Goal: Transaction & Acquisition: Obtain resource

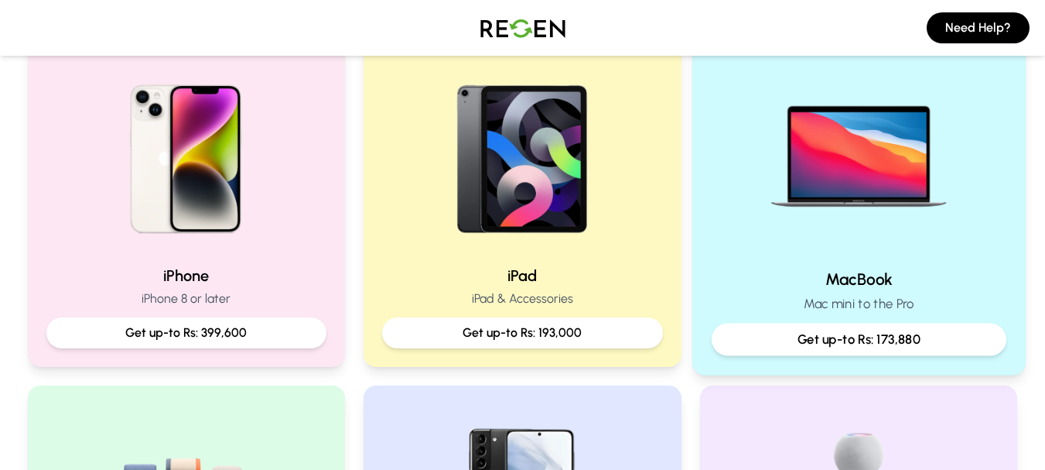
scroll to position [344, 0]
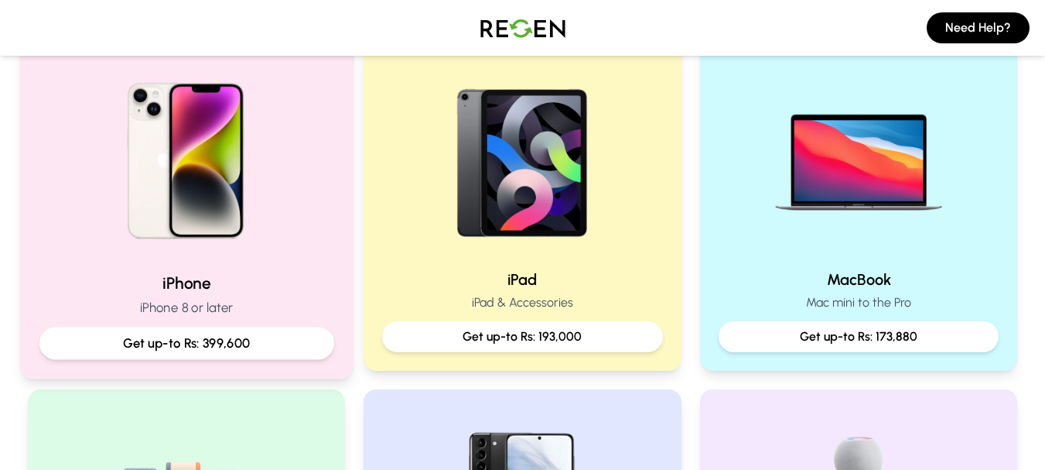
click at [191, 224] on img at bounding box center [186, 155] width 208 height 208
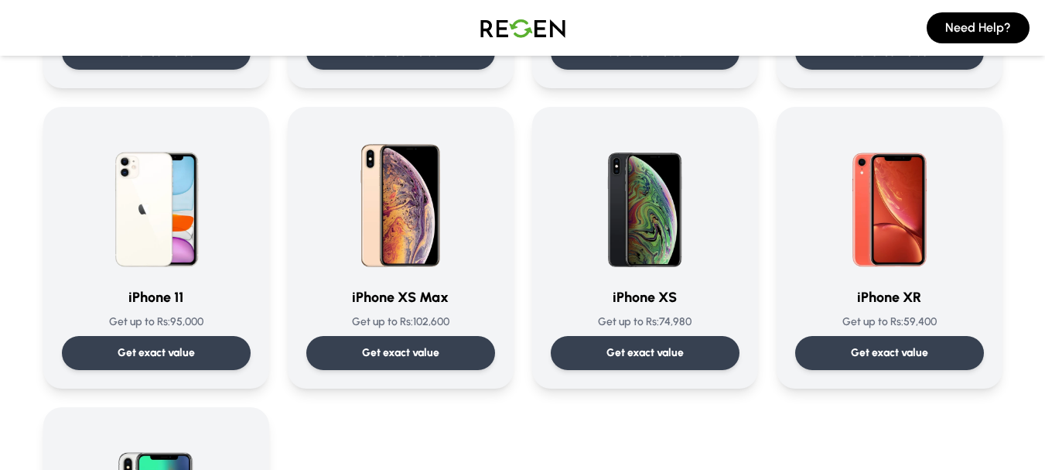
scroll to position [1576, 0]
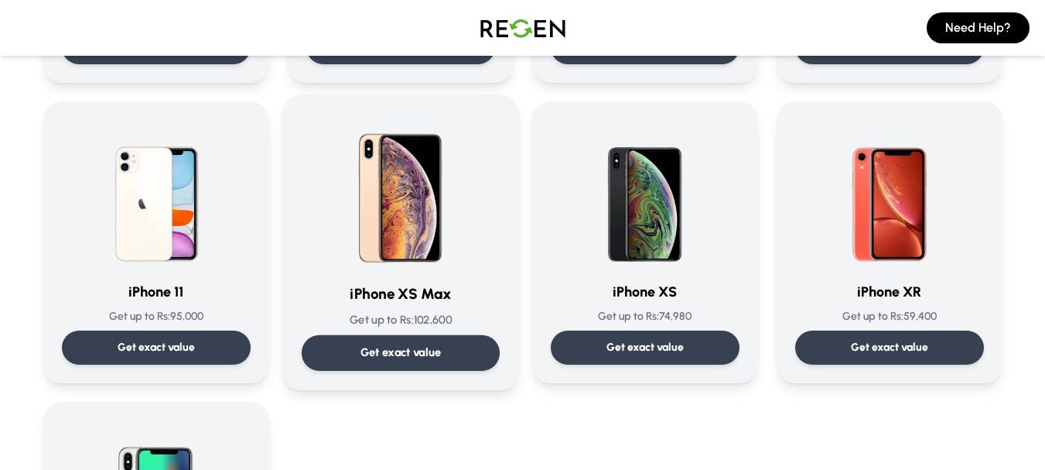
click at [418, 351] on p "Get exact value" at bounding box center [400, 352] width 81 height 16
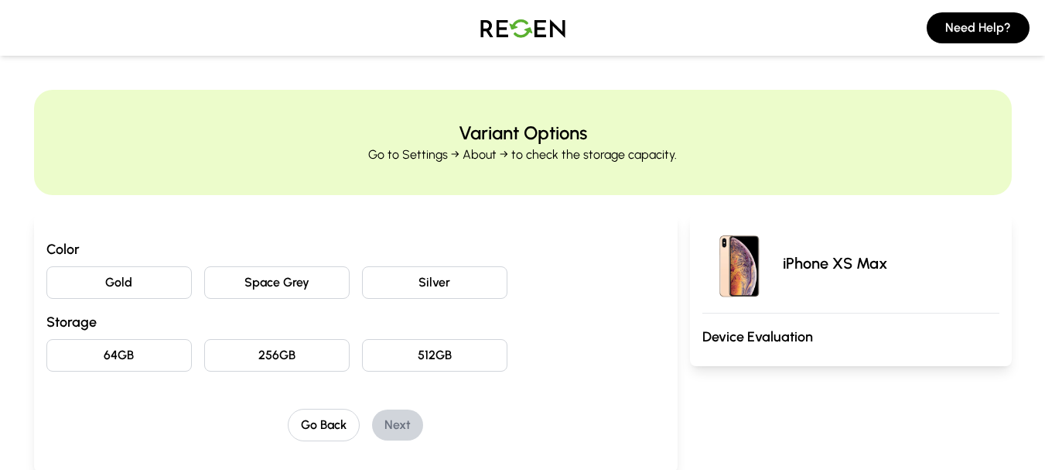
click at [304, 286] on button "Space Grey" at bounding box center [276, 282] width 145 height 32
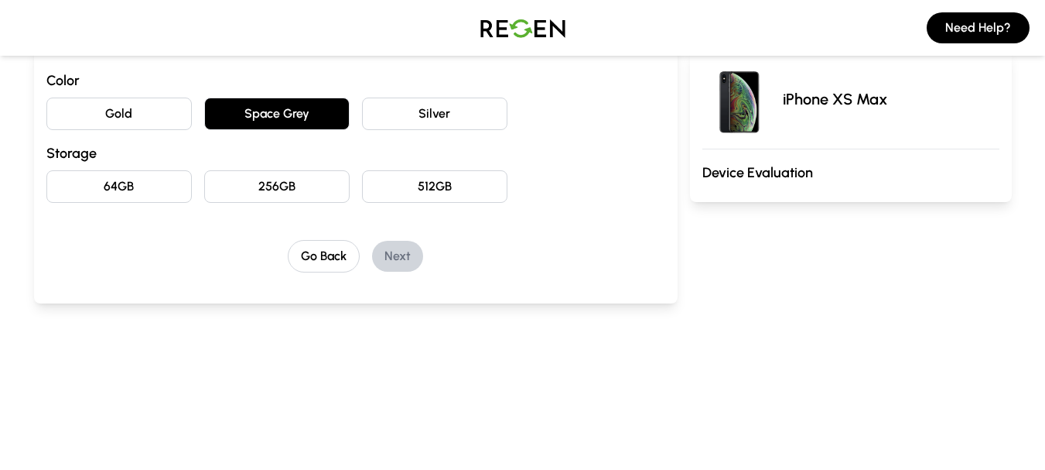
scroll to position [176, 0]
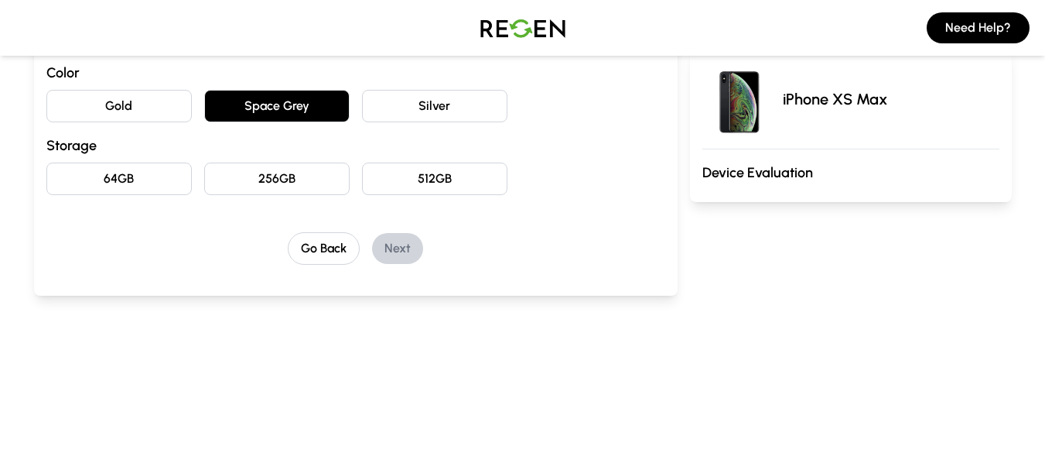
click at [131, 169] on button "64GB" at bounding box center [118, 178] width 145 height 32
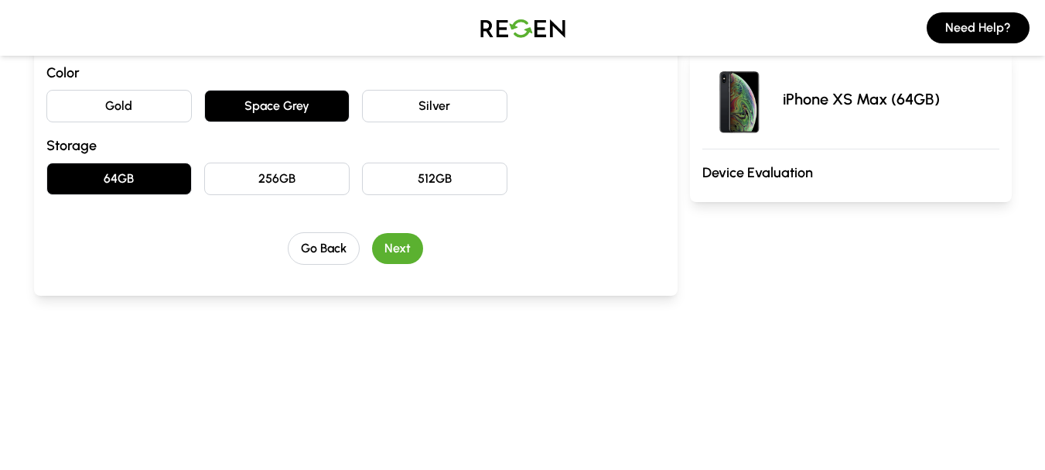
click at [392, 247] on button "Next" at bounding box center [397, 248] width 51 height 31
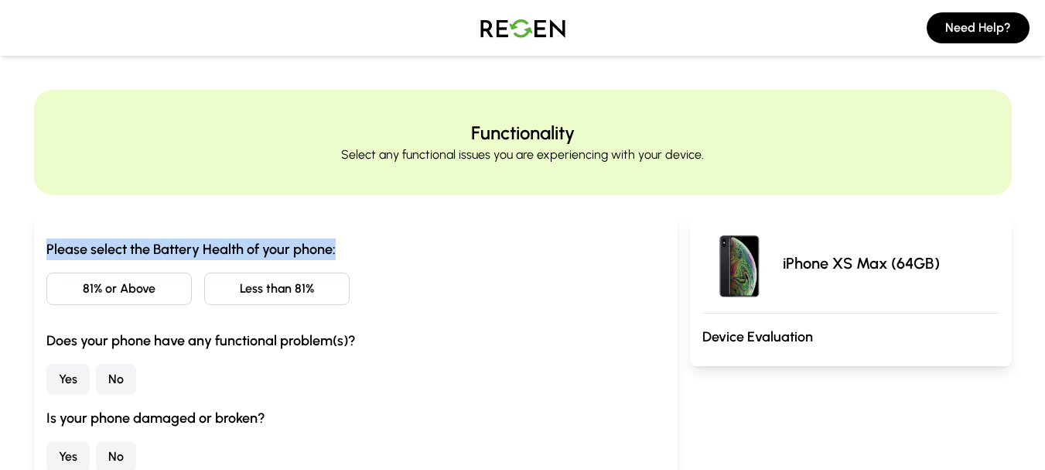
drag, startPoint x: 39, startPoint y: 249, endPoint x: 347, endPoint y: 243, distance: 308.0
click at [347, 243] on div "Please select the Battery Health of your phone: 81% or Above Less than 81% Does…" at bounding box center [356, 393] width 644 height 359
click at [347, 243] on h3 "Please select the Battery Health of your phone:" at bounding box center [355, 249] width 619 height 22
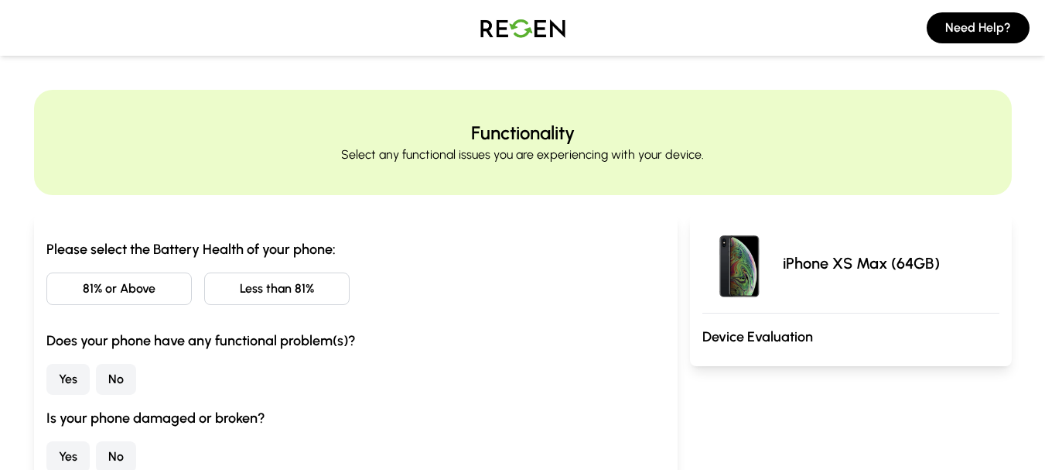
click at [102, 292] on button "81% or Above" at bounding box center [118, 288] width 145 height 32
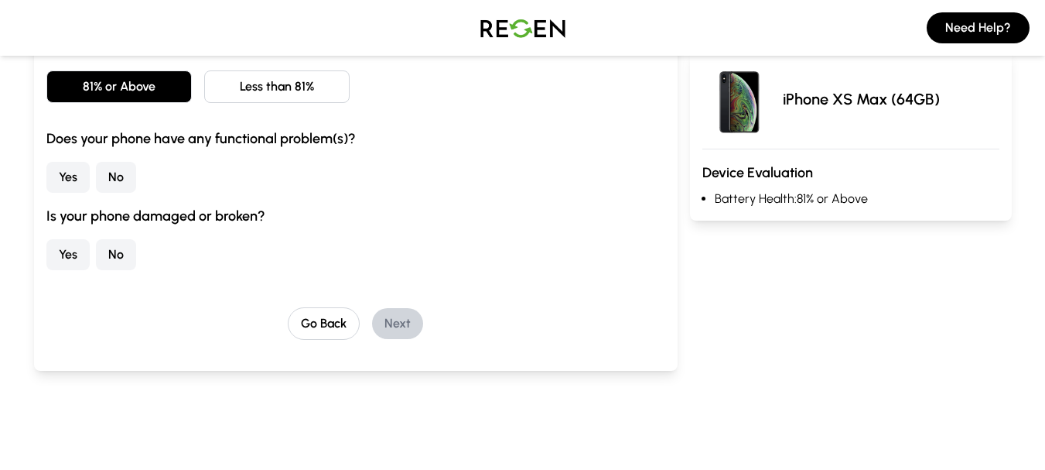
scroll to position [193, 0]
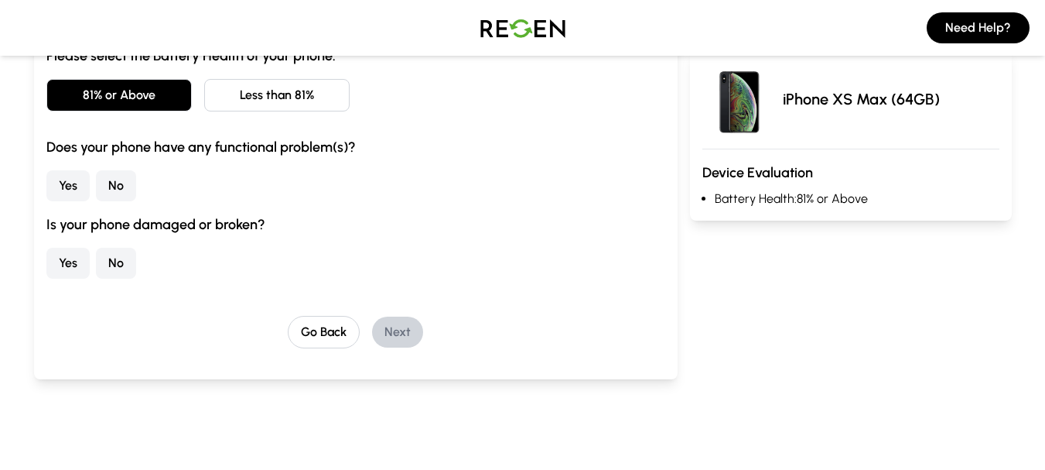
click at [125, 179] on button "No" at bounding box center [116, 185] width 40 height 31
click at [118, 257] on button "No" at bounding box center [116, 263] width 40 height 31
click at [381, 322] on button "Next" at bounding box center [397, 331] width 51 height 31
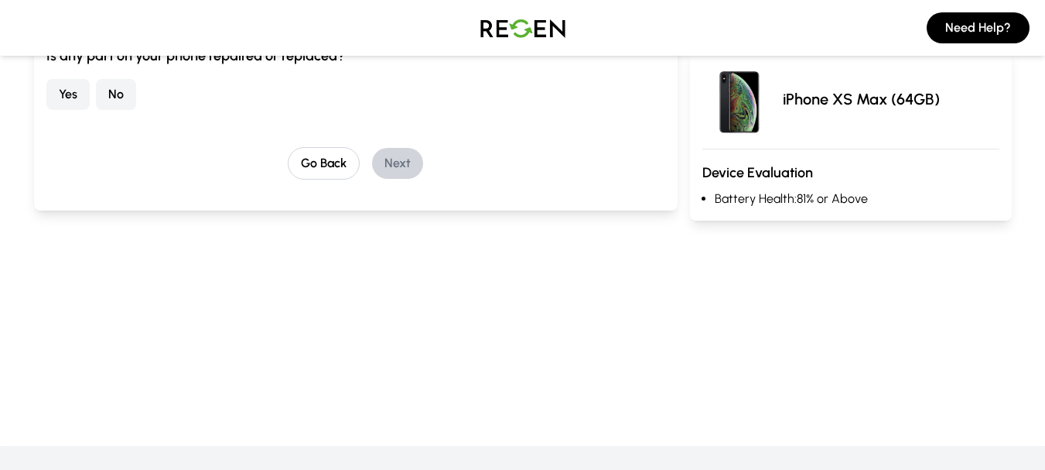
scroll to position [0, 0]
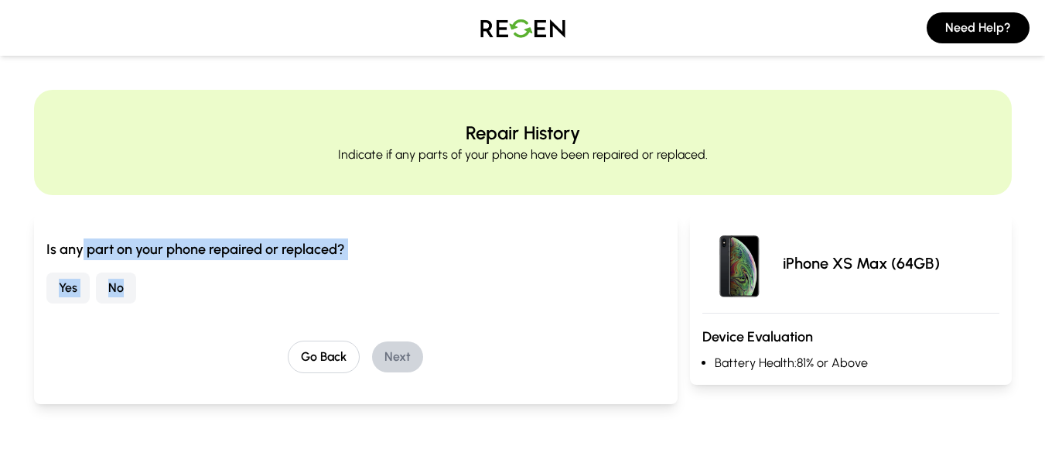
drag, startPoint x: 88, startPoint y: 247, endPoint x: 404, endPoint y: 265, distance: 316.2
click at [404, 265] on div "Is any part on your phone repaired or replaced? Yes No" at bounding box center [355, 270] width 619 height 65
drag, startPoint x: 404, startPoint y: 265, endPoint x: 272, endPoint y: 269, distance: 132.4
click at [403, 265] on div "Is any part on your phone repaired or replaced? Yes No" at bounding box center [355, 270] width 619 height 65
click at [161, 279] on div "Yes No" at bounding box center [355, 287] width 619 height 31
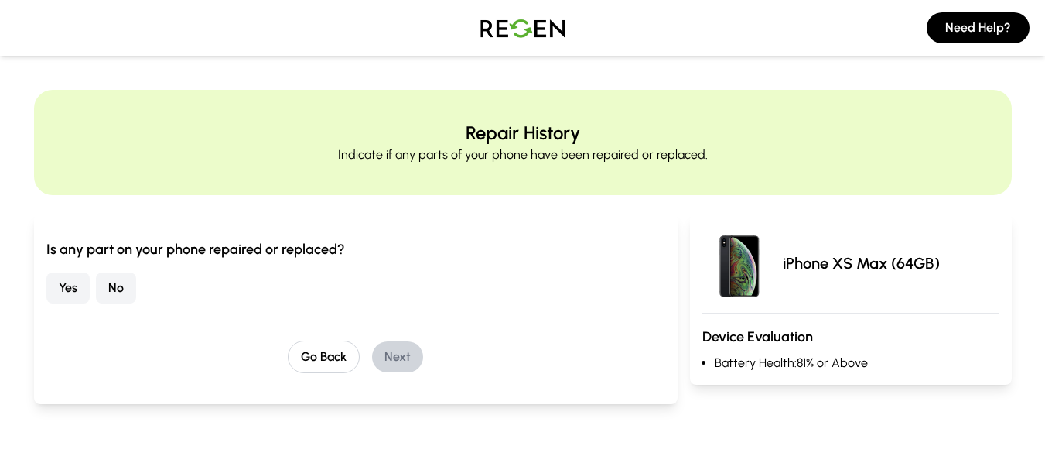
click at [121, 285] on button "No" at bounding box center [116, 287] width 40 height 31
click at [388, 346] on button "Next" at bounding box center [397, 356] width 51 height 31
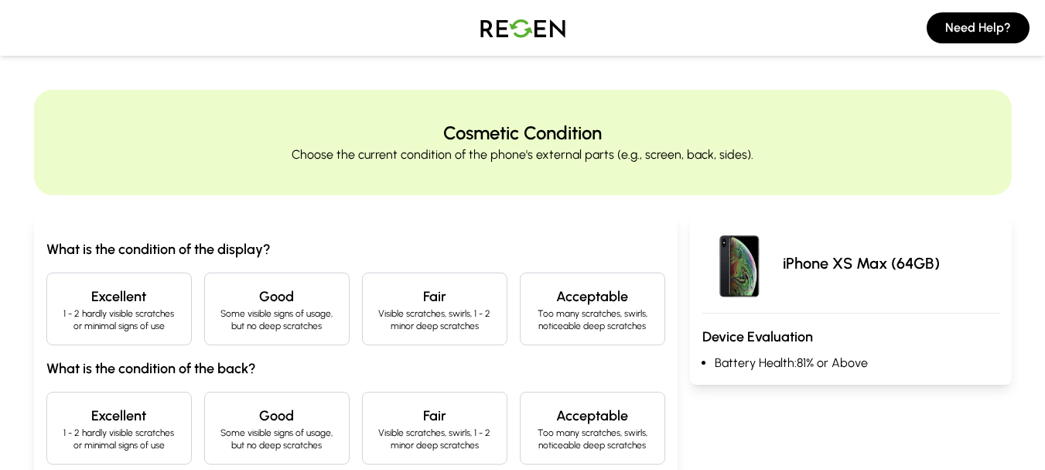
click at [139, 296] on h4 "Excellent" at bounding box center [119, 297] width 119 height 22
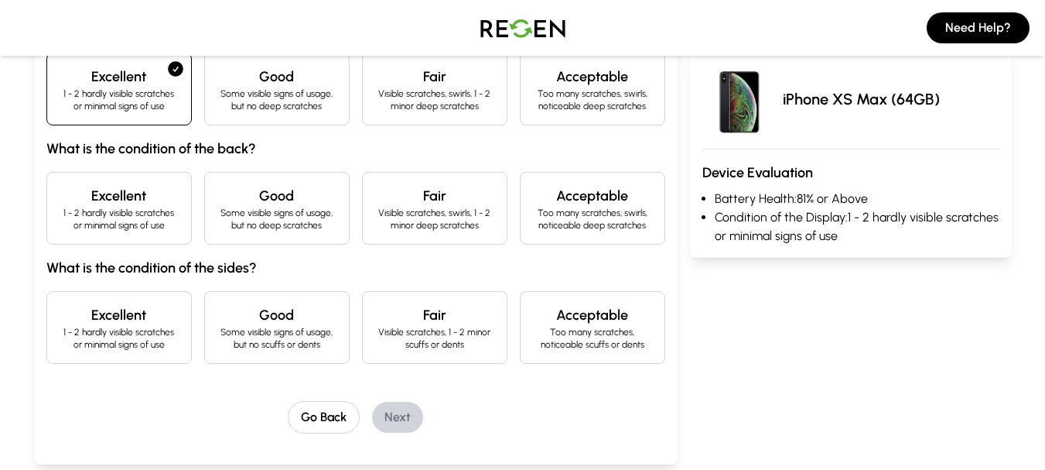
scroll to position [223, 0]
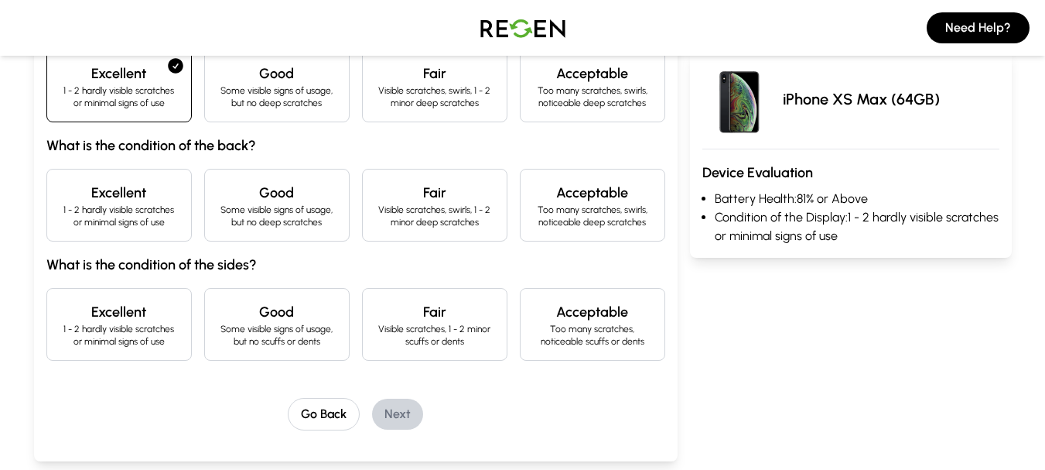
click at [128, 197] on h4 "Excellent" at bounding box center [119, 193] width 119 height 22
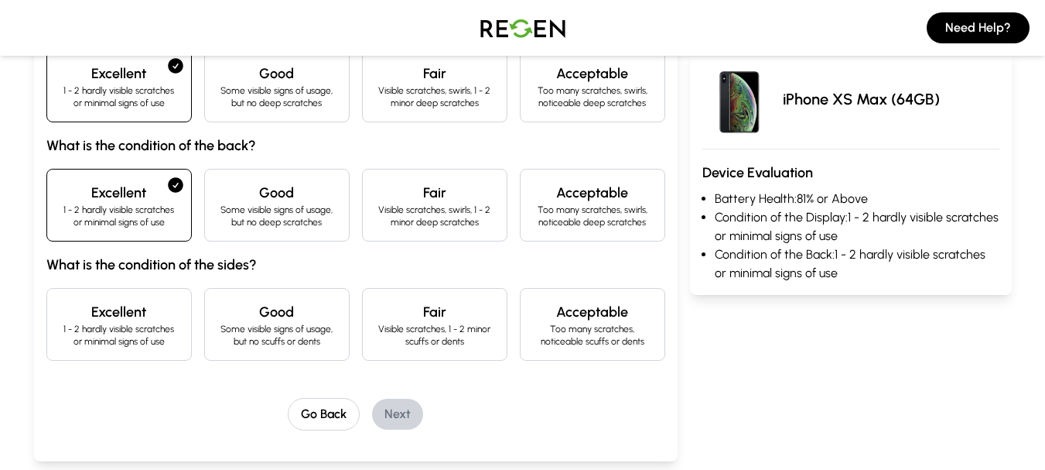
click at [144, 327] on p "1 - 2 hardly visible scratches or minimal signs of use" at bounding box center [119, 335] width 119 height 25
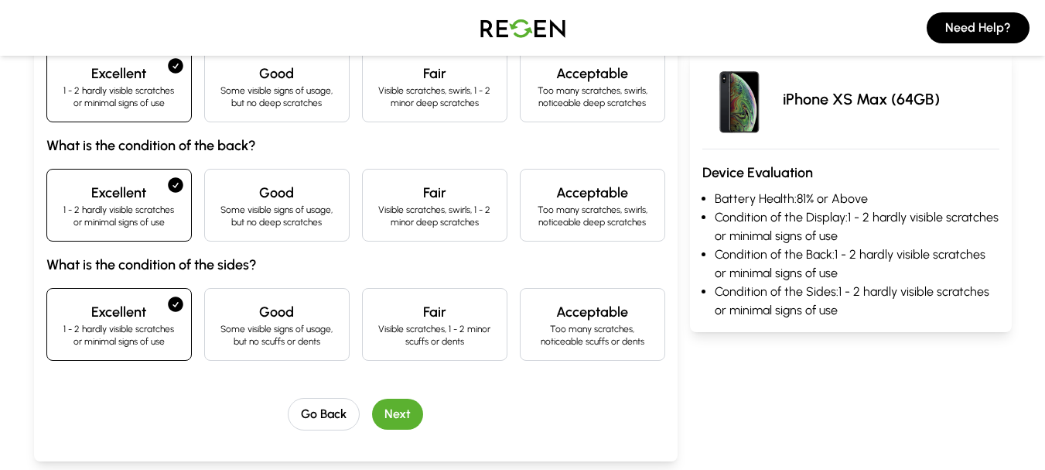
click at [390, 409] on button "Next" at bounding box center [397, 413] width 51 height 31
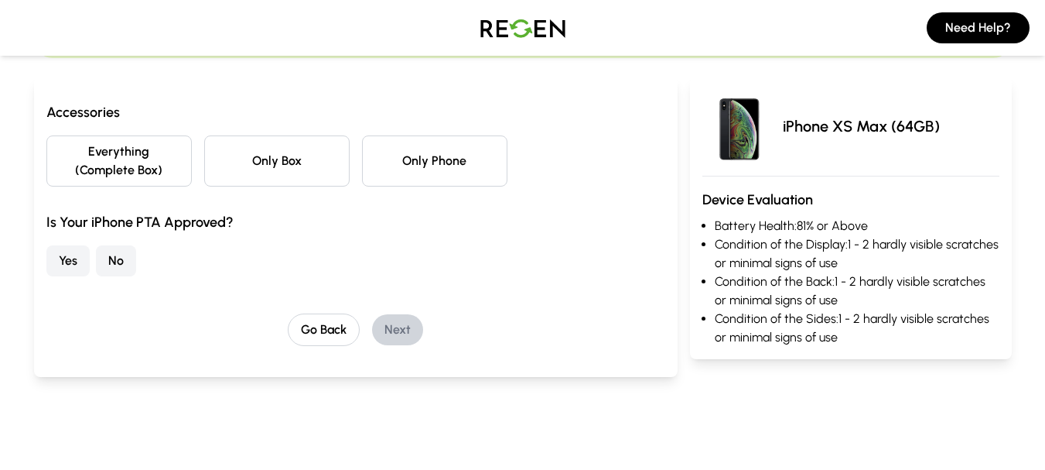
scroll to position [168, 0]
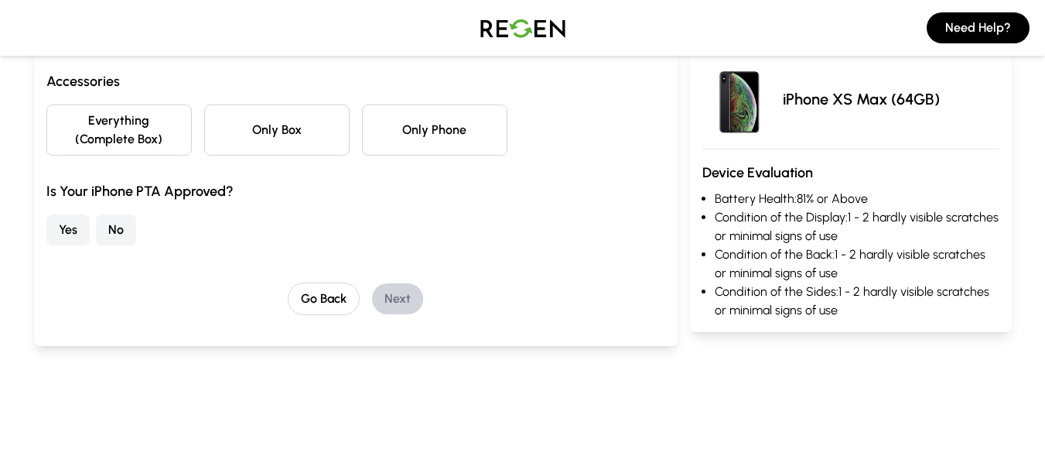
click at [416, 132] on button "Only Phone" at bounding box center [434, 129] width 145 height 51
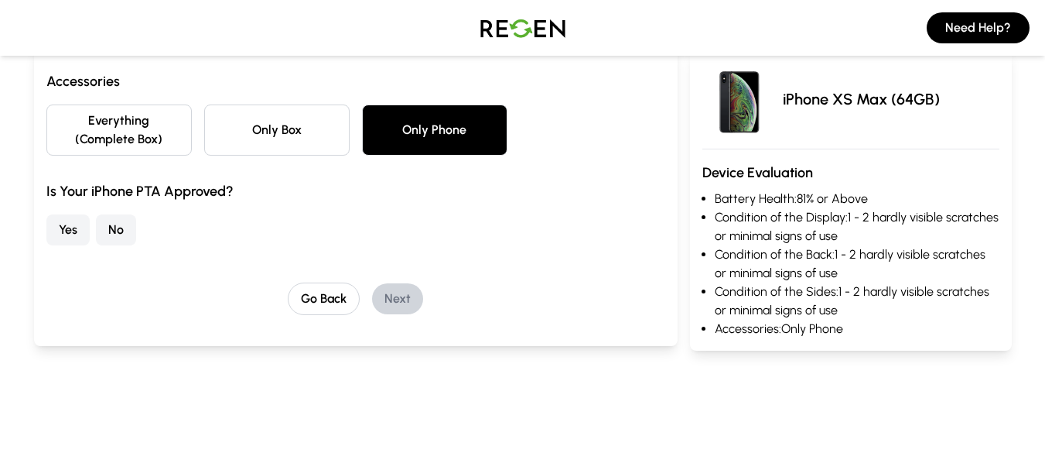
click at [73, 227] on button "Yes" at bounding box center [67, 229] width 43 height 31
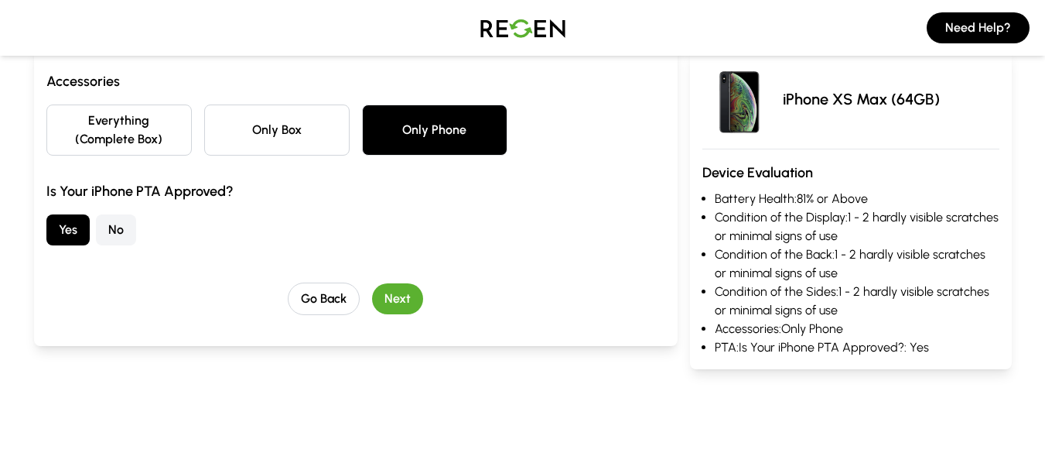
click at [398, 296] on button "Next" at bounding box center [397, 298] width 51 height 31
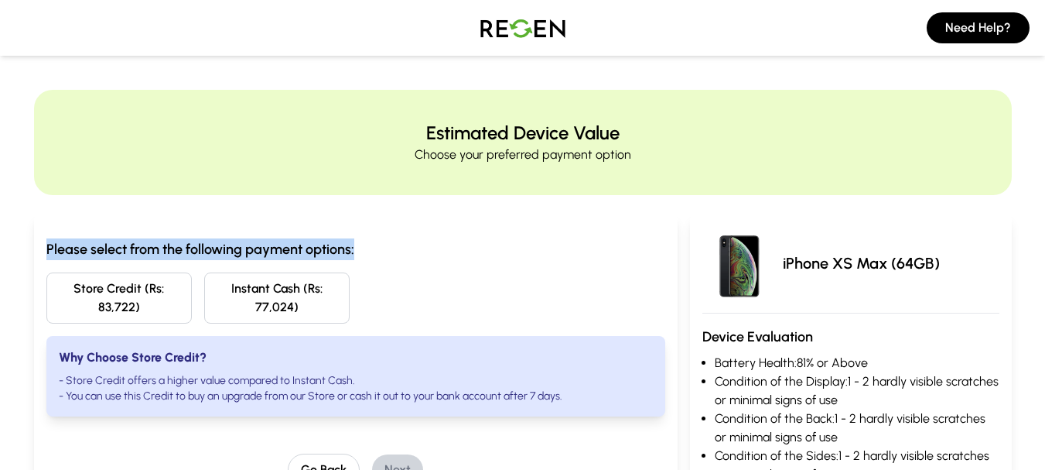
drag, startPoint x: 46, startPoint y: 245, endPoint x: 371, endPoint y: 245, distance: 325.8
click at [371, 245] on h3 "Please select from the following payment options:" at bounding box center [355, 249] width 619 height 22
click at [545, 229] on div "Please select from the following payment options: Store Credit (Rs: 83,722) Ins…" at bounding box center [356, 365] width 644 height 303
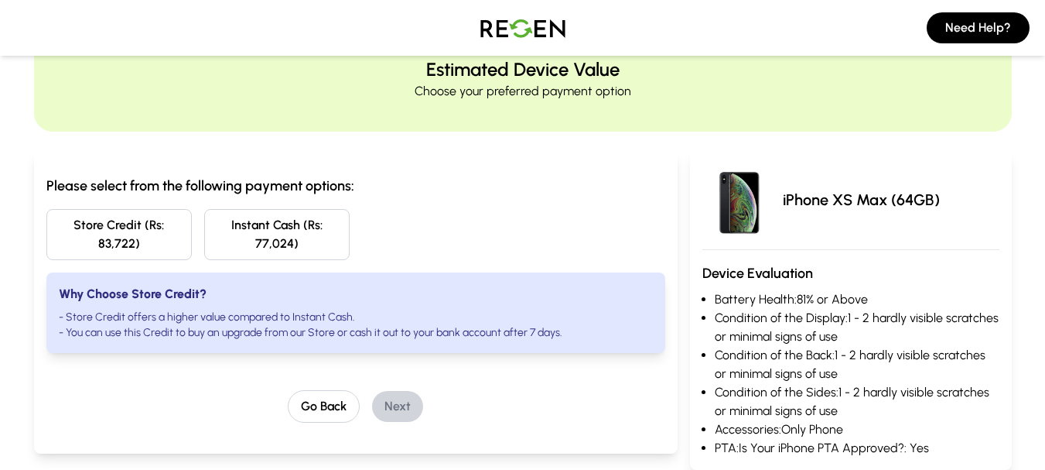
scroll to position [60, 0]
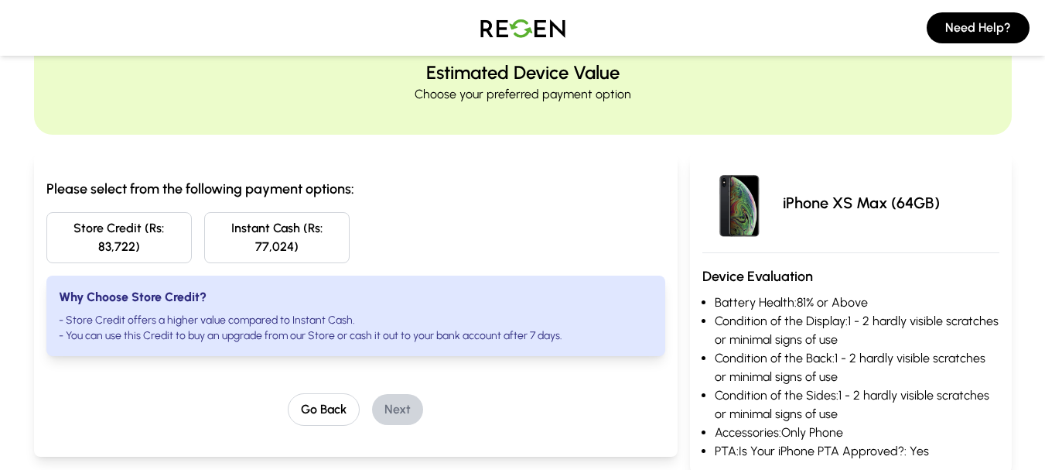
drag, startPoint x: 97, startPoint y: 247, endPoint x: 403, endPoint y: 257, distance: 306.6
click at [403, 257] on div "Store Credit (Rs: 83,722) Instant Cash (Rs: 77,024)" at bounding box center [355, 237] width 619 height 51
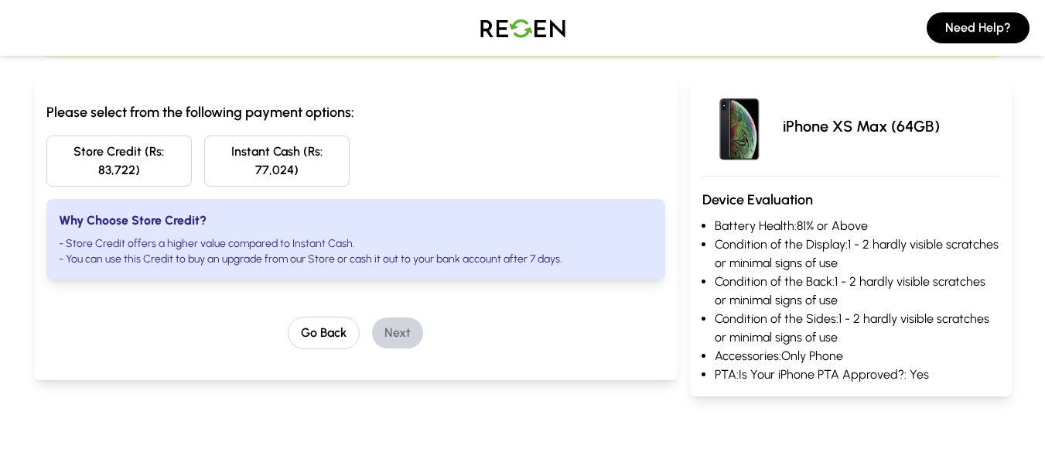
scroll to position [160, 0]
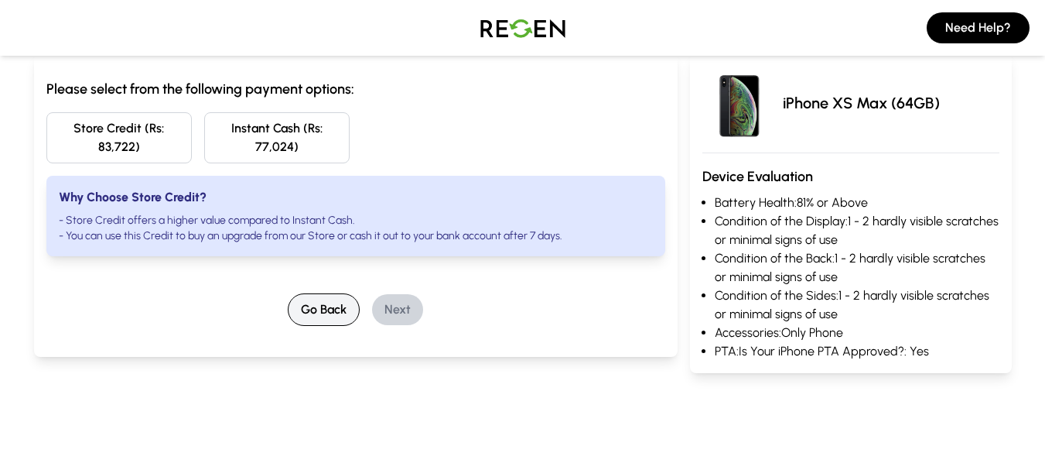
click at [341, 310] on button "Go Back" at bounding box center [324, 309] width 72 height 32
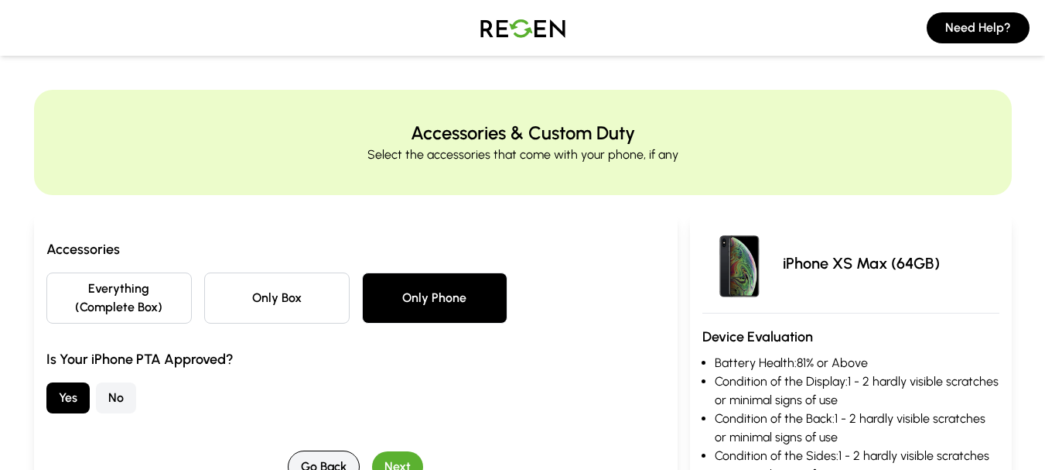
click at [325, 460] on button "Go Back" at bounding box center [324, 466] width 72 height 32
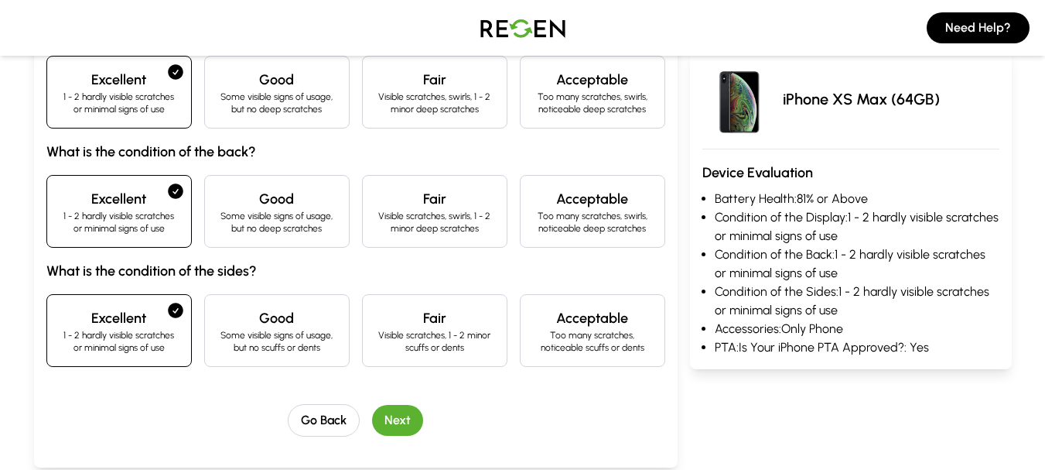
scroll to position [220, 0]
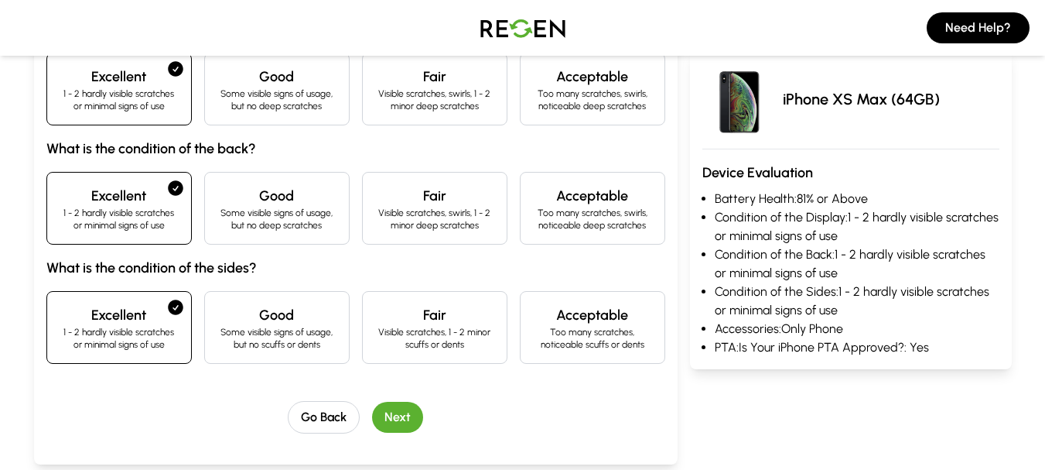
click at [338, 210] on div "Good Some visible signs of usage, but no deep scratches" at bounding box center [276, 208] width 145 height 73
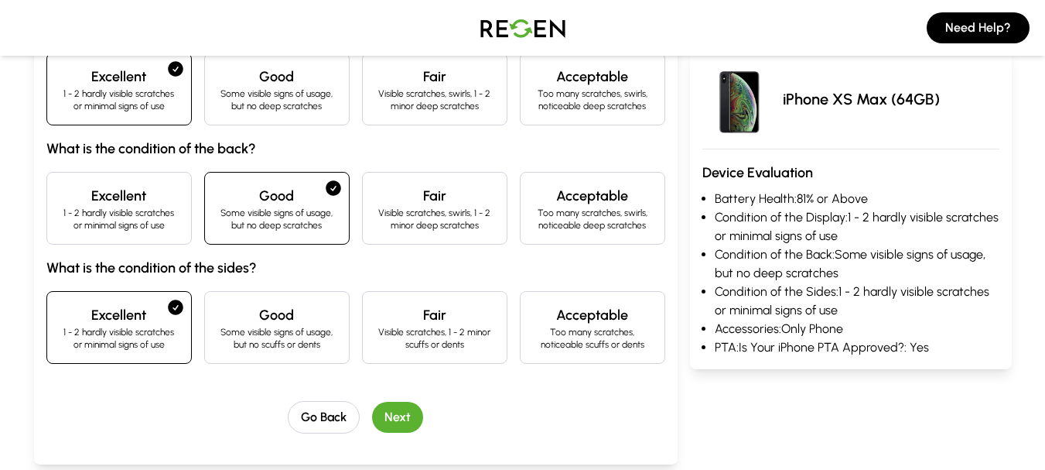
click at [417, 407] on button "Next" at bounding box center [397, 417] width 51 height 31
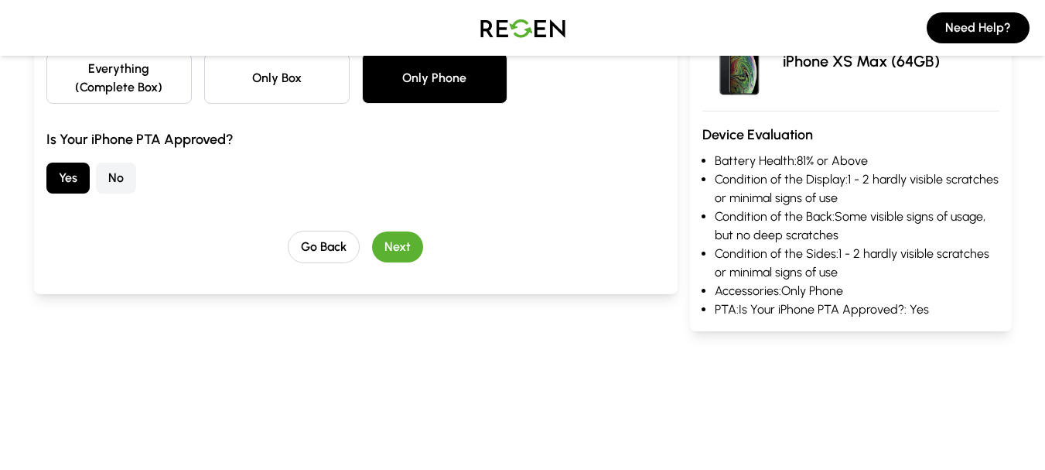
scroll to position [0, 0]
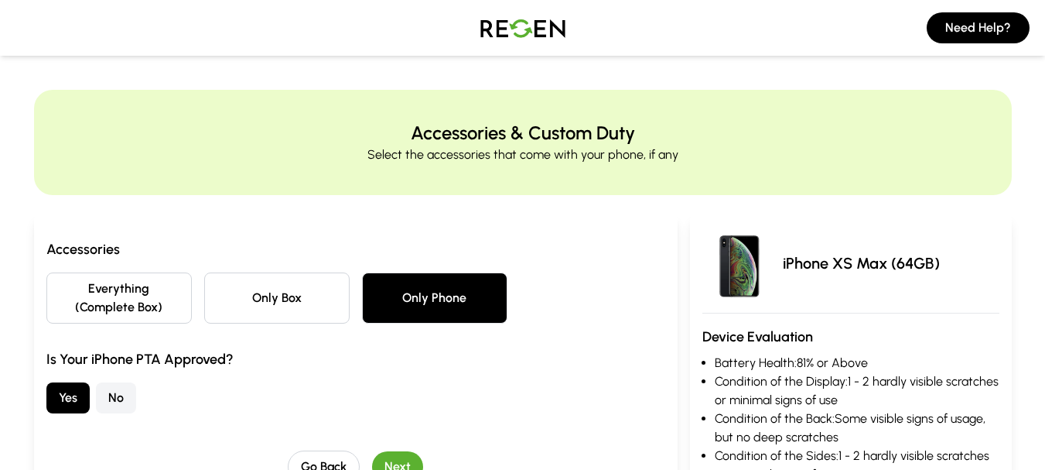
click at [390, 459] on button "Next" at bounding box center [397, 466] width 51 height 31
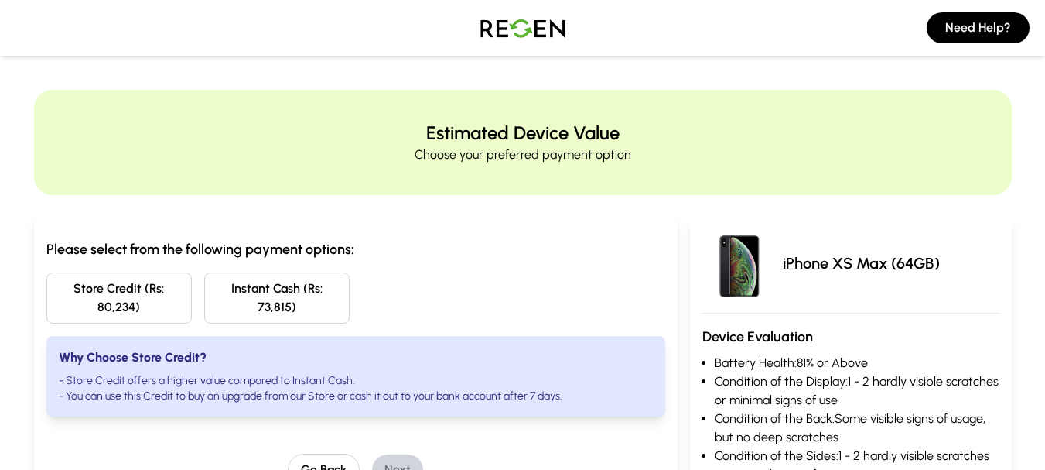
drag, startPoint x: 84, startPoint y: 310, endPoint x: 140, endPoint y: 308, distance: 55.7
click at [140, 308] on button "Store Credit (Rs: 80,234)" at bounding box center [118, 297] width 145 height 51
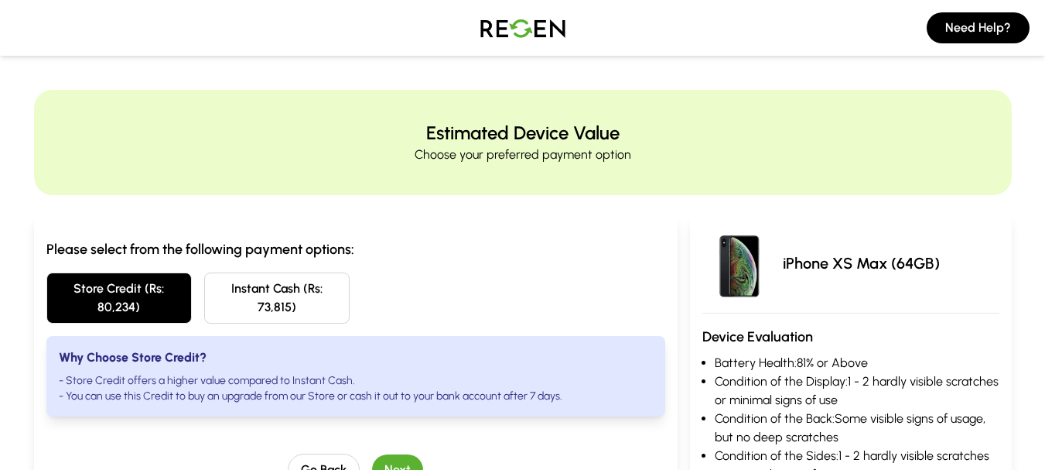
drag, startPoint x: 140, startPoint y: 308, endPoint x: 130, endPoint y: 308, distance: 10.1
click at [130, 308] on button "Store Credit (Rs: 80,234)" at bounding box center [118, 297] width 145 height 51
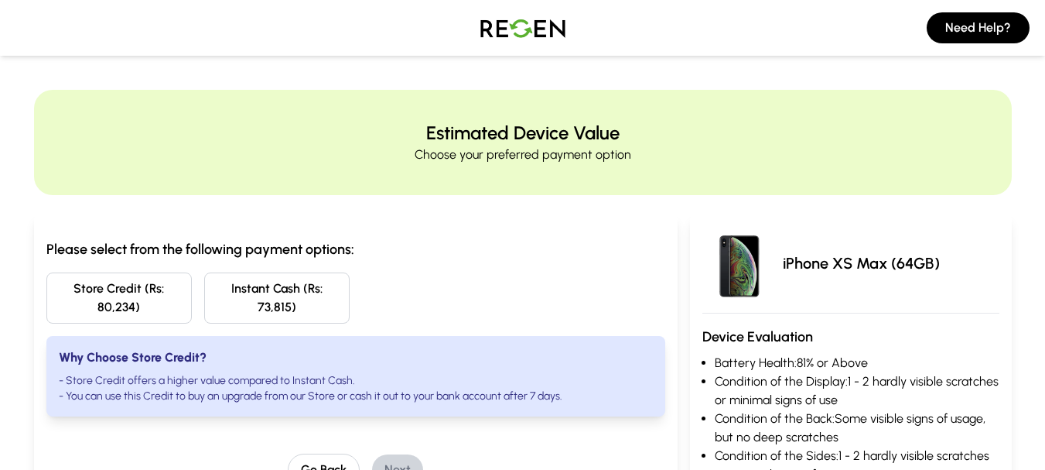
click at [132, 308] on button "Store Credit (Rs: 80,234)" at bounding box center [118, 297] width 145 height 51
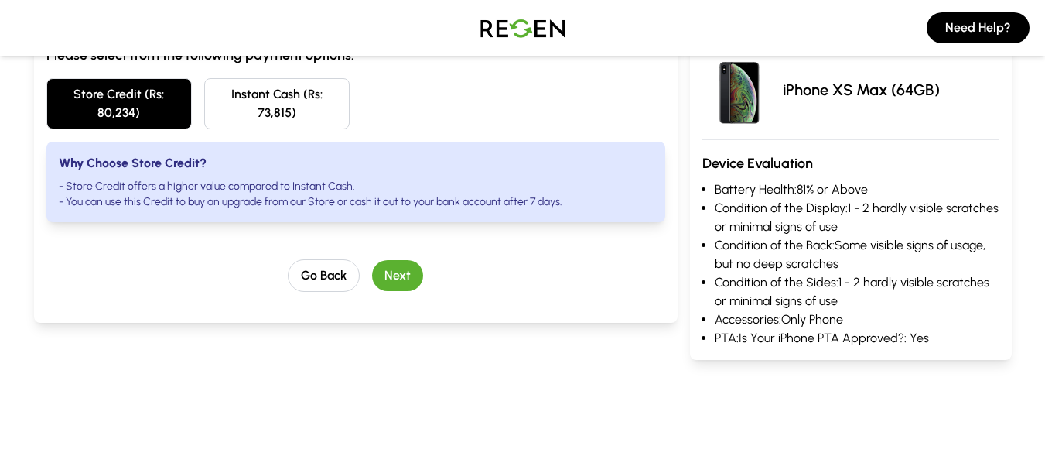
scroll to position [213, 0]
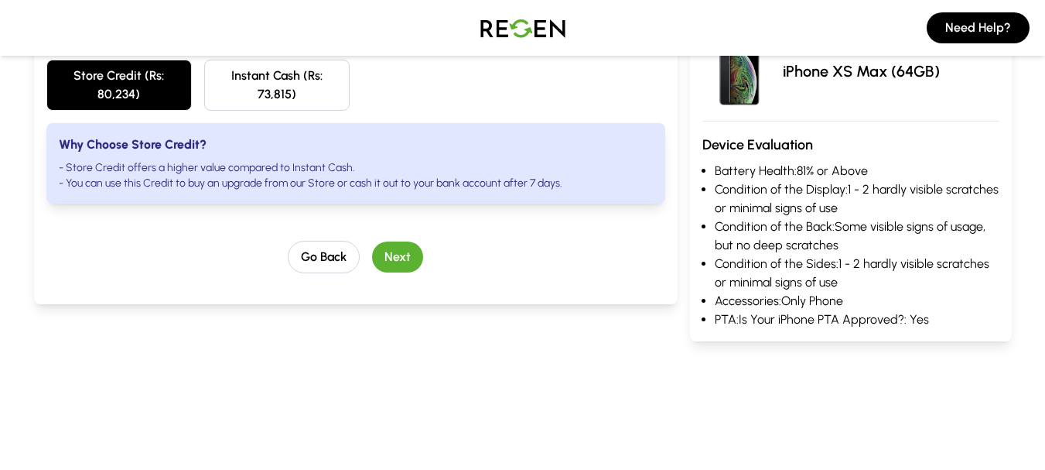
click at [408, 253] on button "Next" at bounding box center [397, 256] width 51 height 31
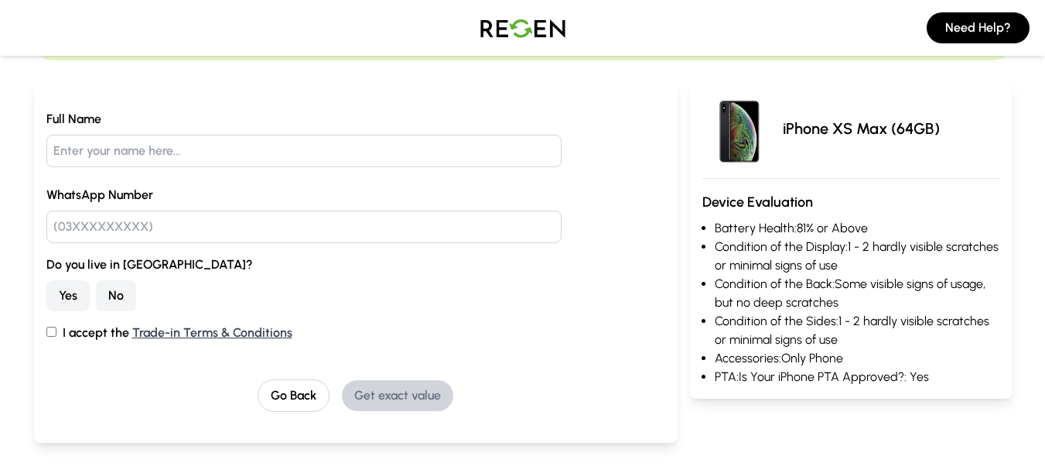
scroll to position [132, 0]
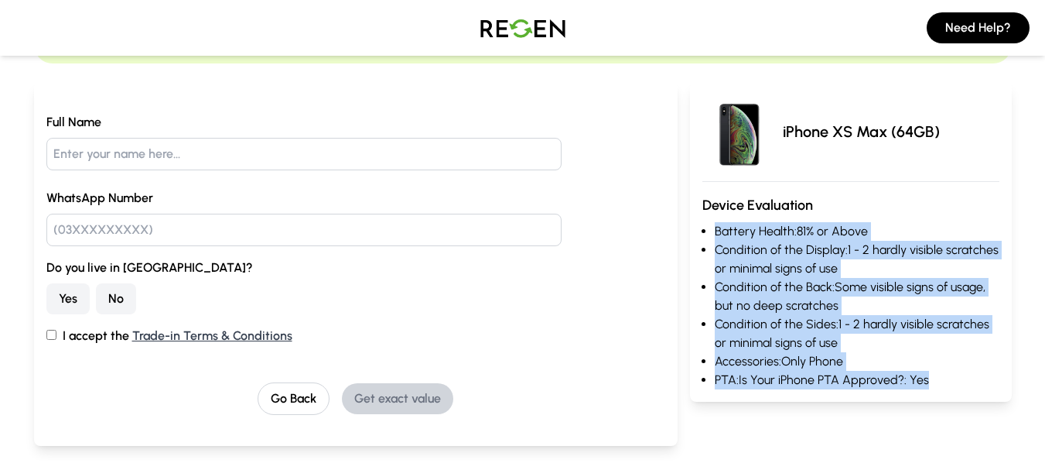
drag, startPoint x: 699, startPoint y: 224, endPoint x: 934, endPoint y: 375, distance: 279.2
click at [934, 375] on div "iPhone XS Max (64GB) Device Evaluation Battery Health: 81% or Above Condition o…" at bounding box center [851, 242] width 322 height 320
click at [973, 371] on li "PTA: Is Your iPhone PTA Approved?: Yes" at bounding box center [857, 380] width 285 height 19
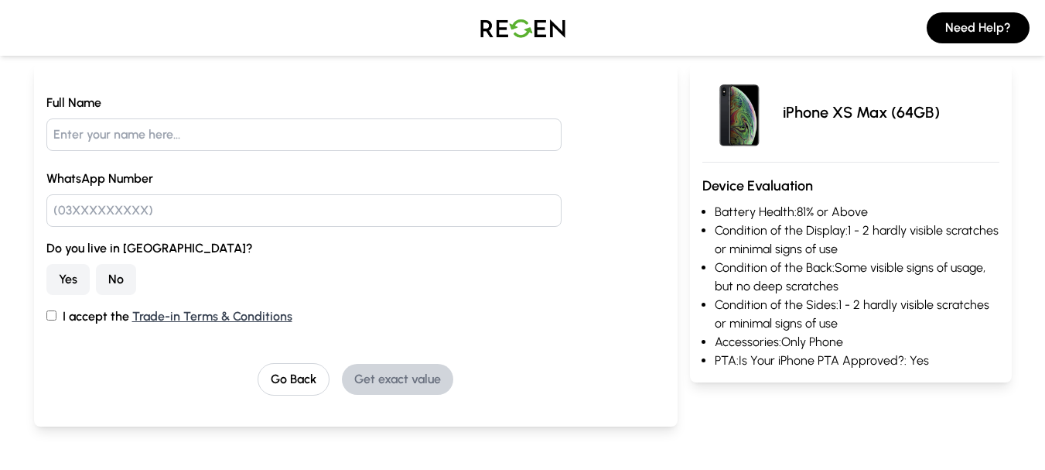
scroll to position [186, 0]
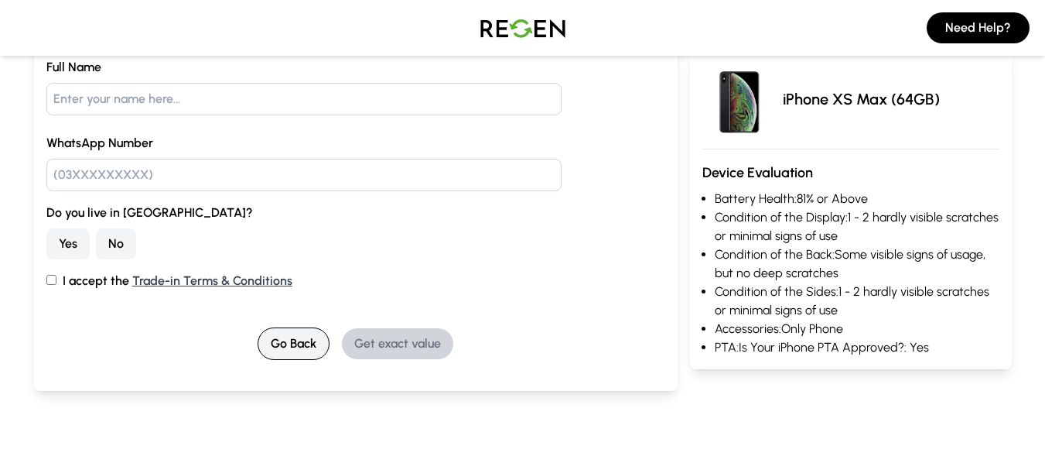
click at [287, 327] on button "Go Back" at bounding box center [294, 343] width 72 height 32
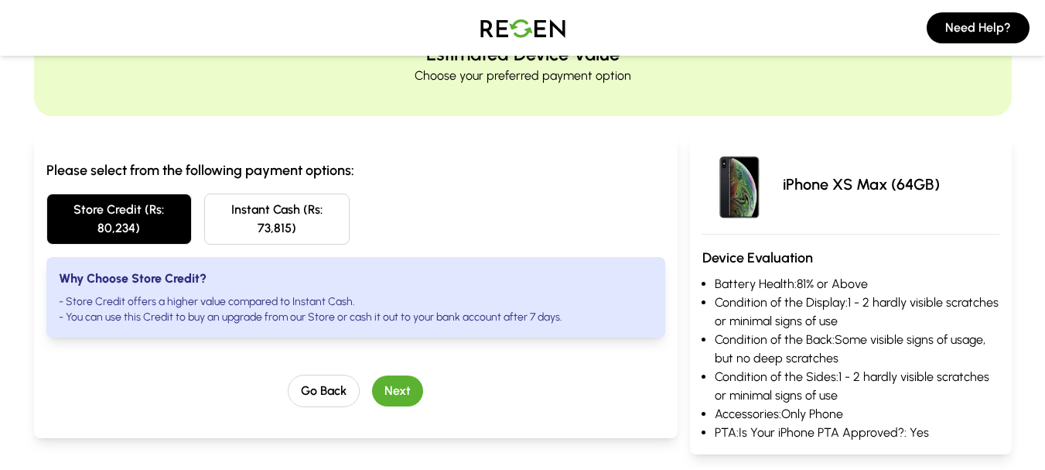
scroll to position [124, 0]
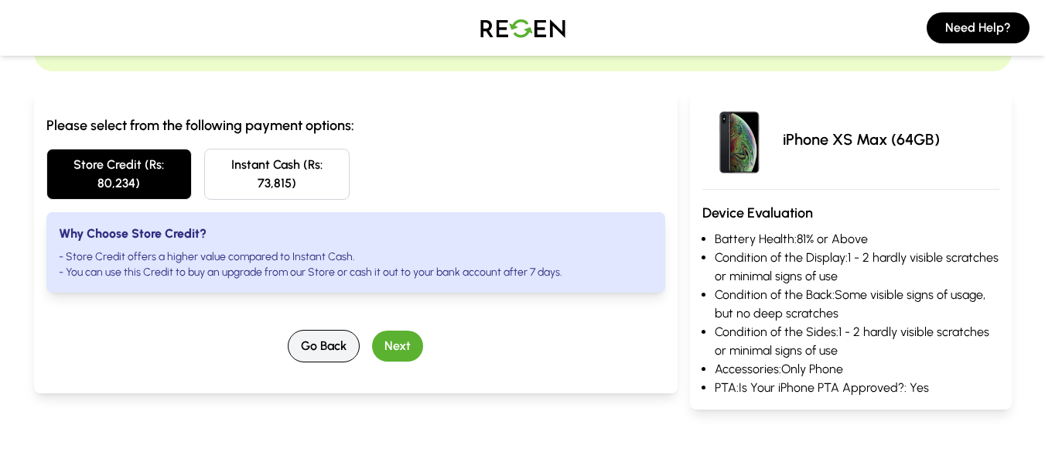
click at [331, 333] on button "Go Back" at bounding box center [324, 346] width 72 height 32
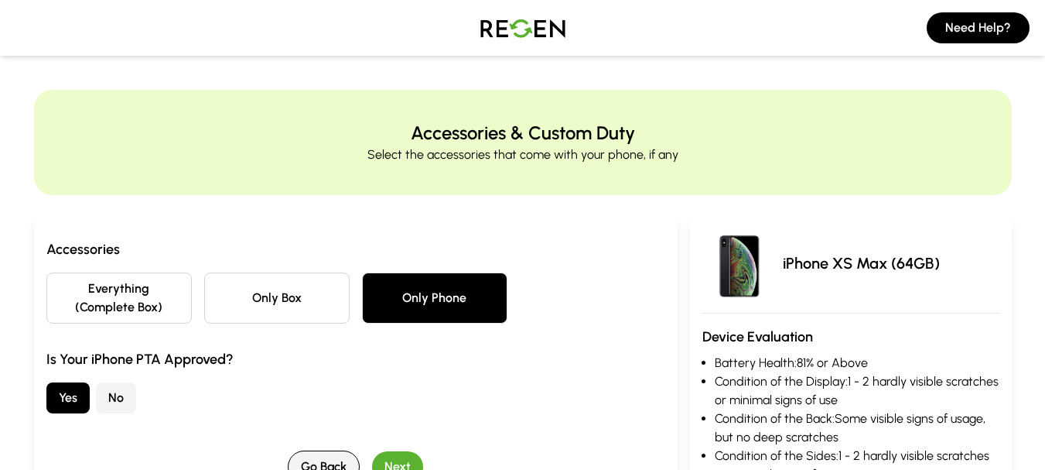
click at [327, 461] on button "Go Back" at bounding box center [324, 466] width 72 height 32
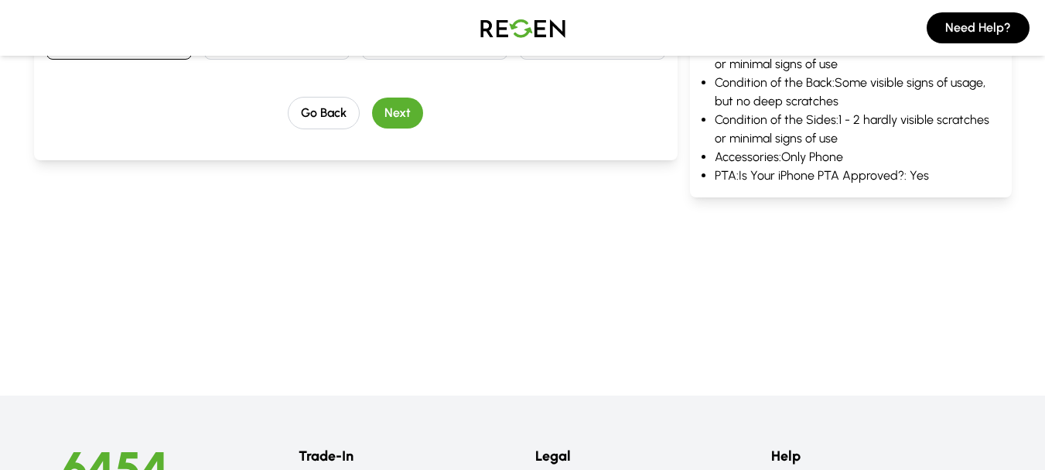
scroll to position [556, 0]
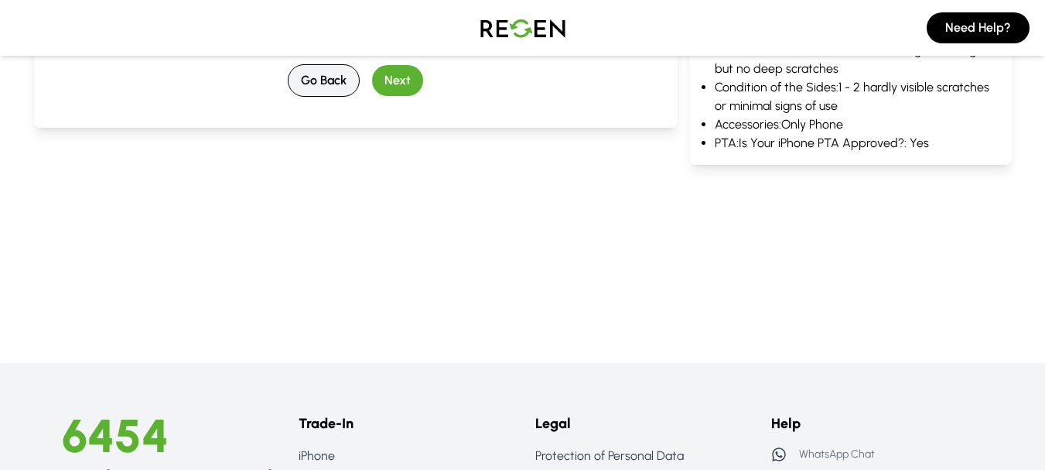
click at [308, 88] on button "Go Back" at bounding box center [324, 80] width 72 height 32
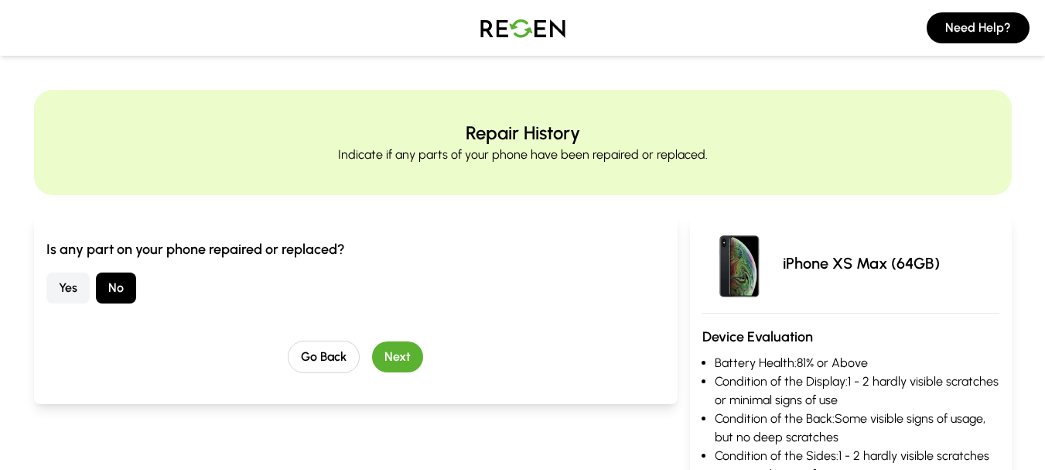
scroll to position [111, 0]
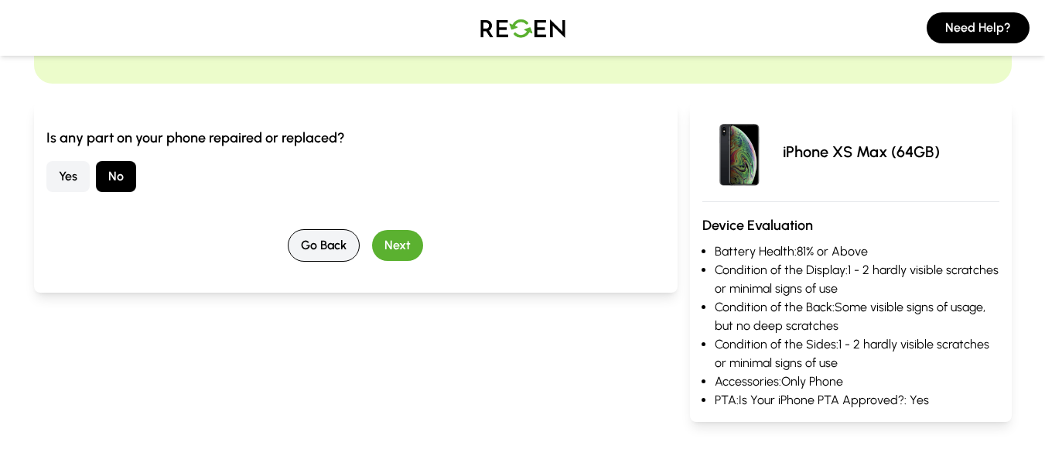
click at [326, 256] on button "Go Back" at bounding box center [324, 245] width 72 height 32
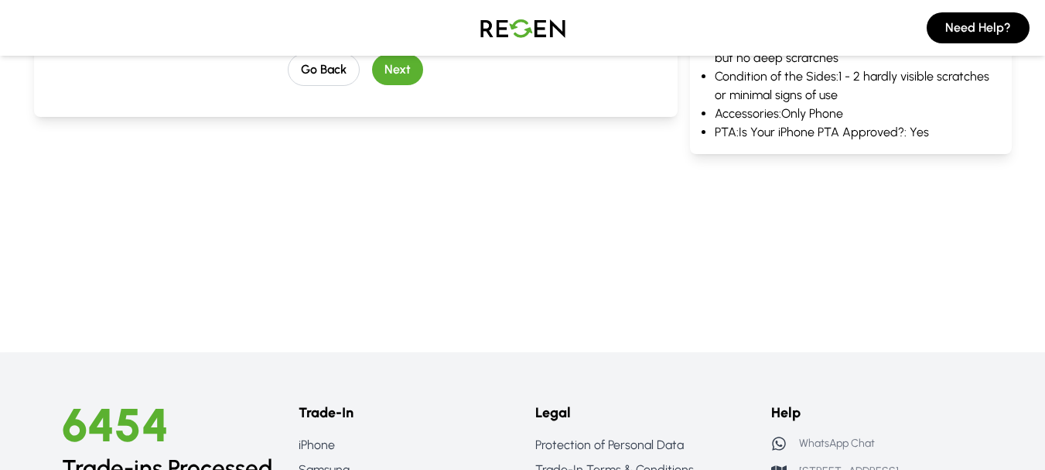
scroll to position [459, 0]
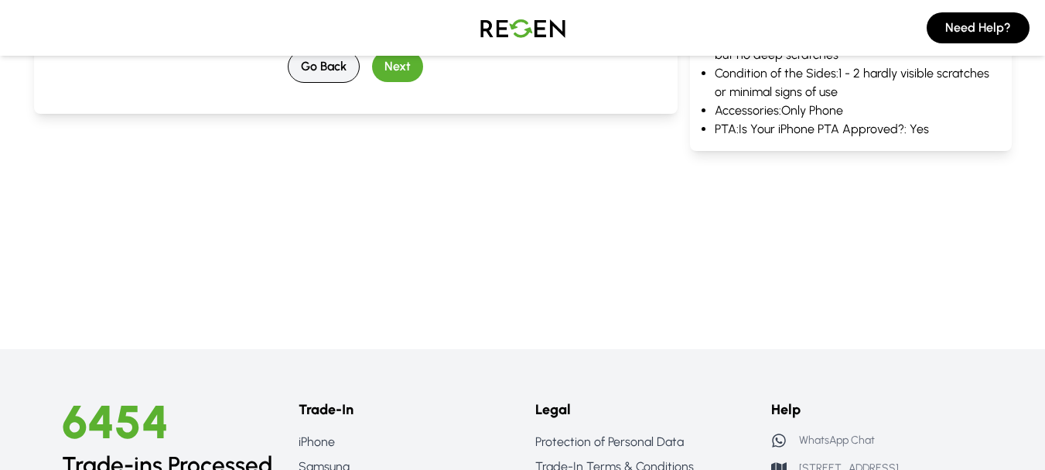
click at [331, 82] on button "Go Back" at bounding box center [324, 66] width 72 height 32
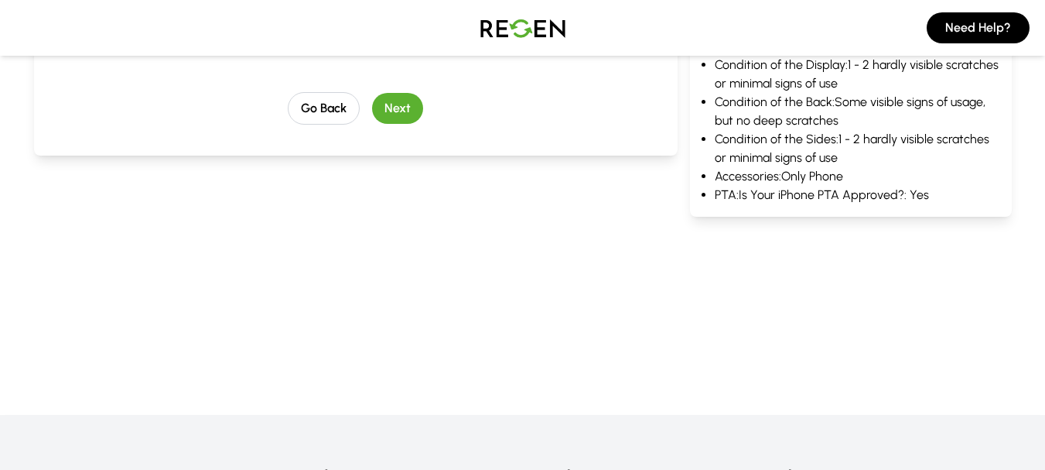
scroll to position [320, 0]
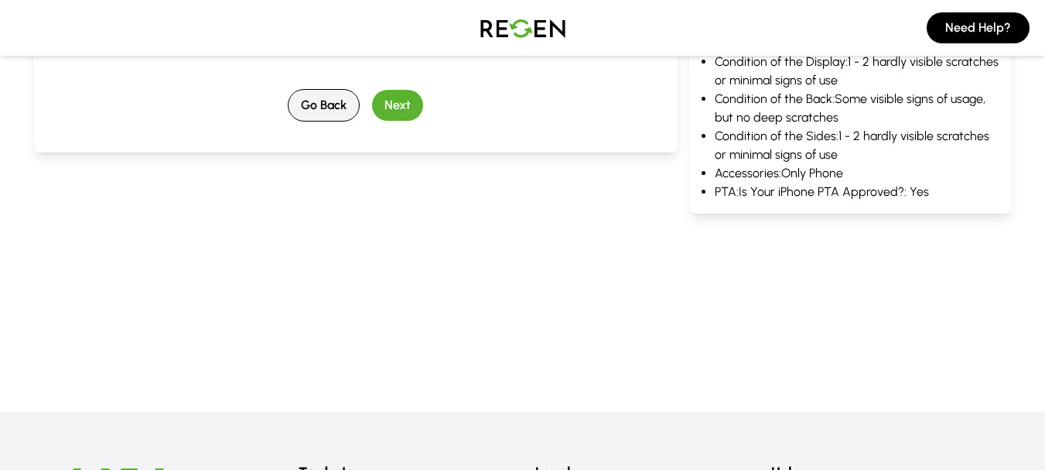
click at [329, 113] on button "Go Back" at bounding box center [324, 105] width 72 height 32
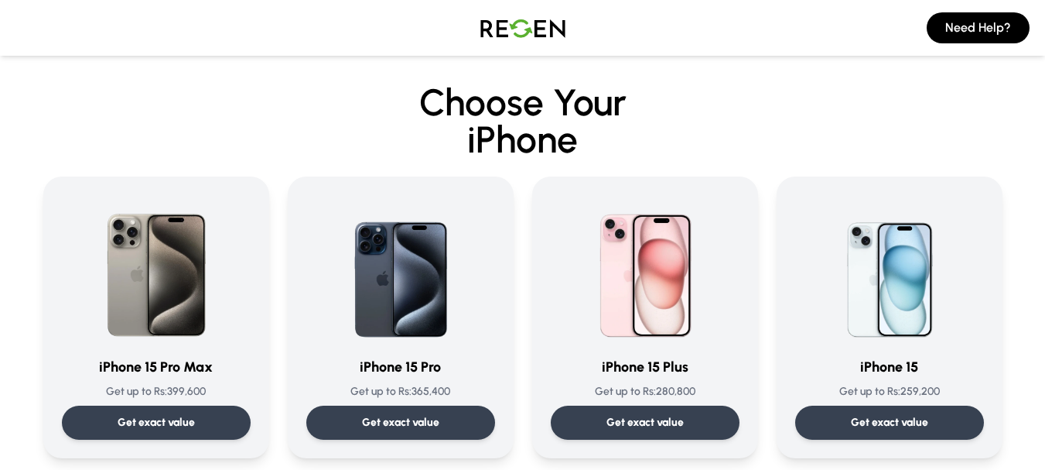
scroll to position [17, 0]
